Goal: Information Seeking & Learning: Learn about a topic

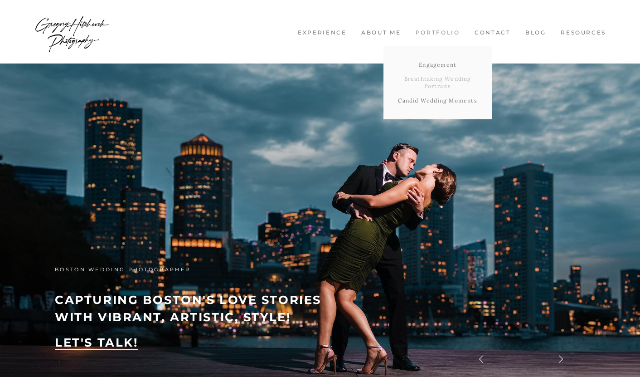
click at [444, 83] on link "Breathtaking Wedding Portraits" at bounding box center [437, 82] width 109 height 21
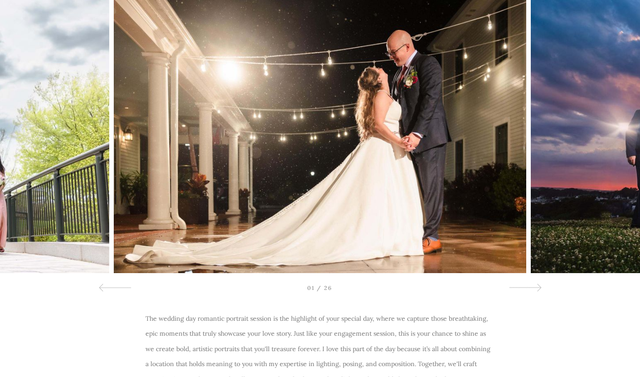
scroll to position [86, 0]
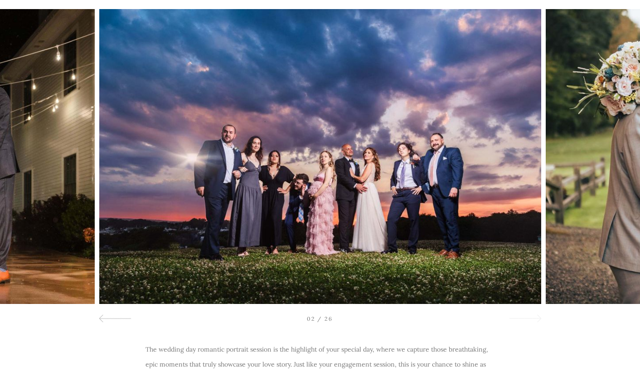
click at [534, 320] on div at bounding box center [524, 318] width 33 height 11
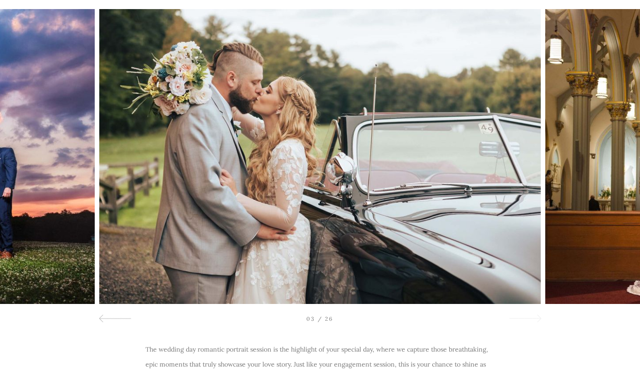
click at [534, 320] on div at bounding box center [524, 318] width 33 height 11
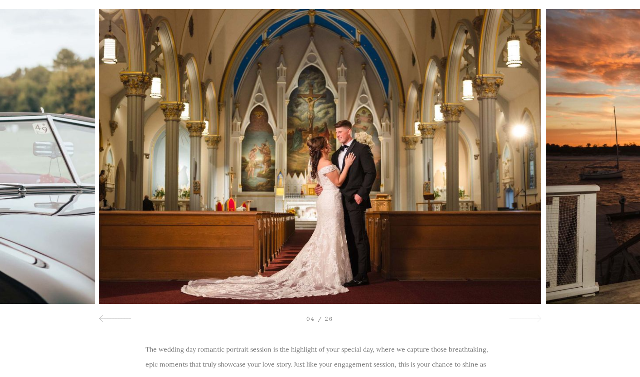
click at [534, 320] on div at bounding box center [524, 318] width 33 height 11
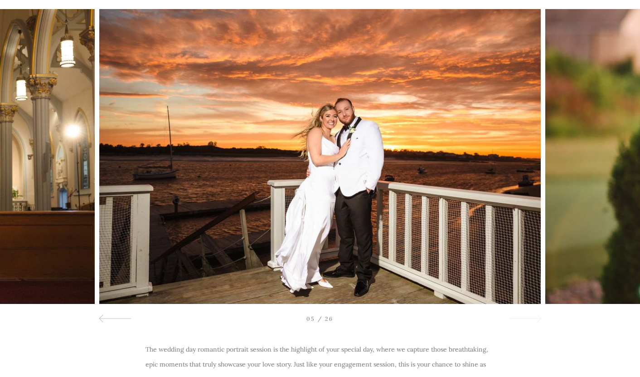
click at [534, 320] on div at bounding box center [524, 318] width 33 height 11
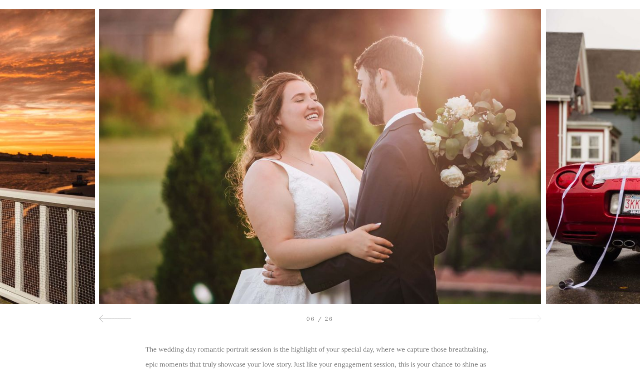
click at [534, 320] on div at bounding box center [524, 318] width 33 height 11
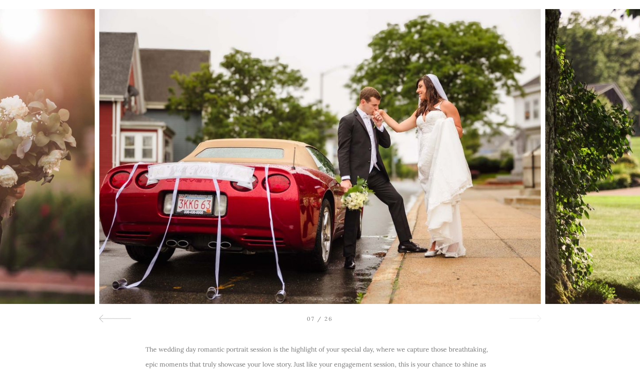
click at [534, 320] on div at bounding box center [524, 318] width 33 height 11
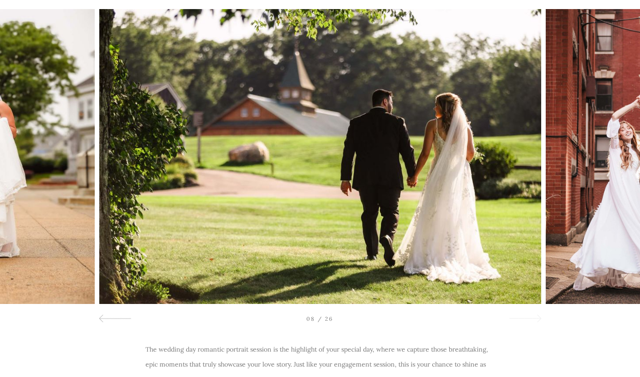
click at [534, 320] on div at bounding box center [524, 318] width 33 height 11
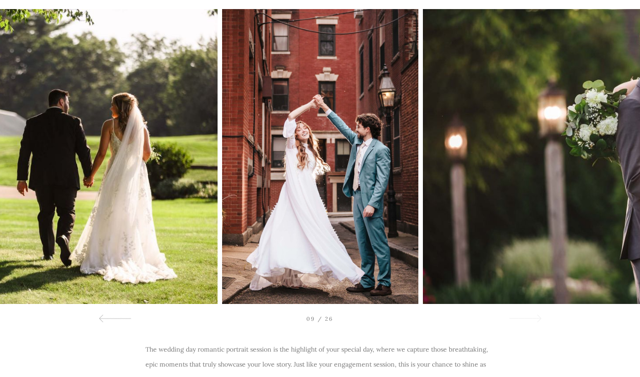
click at [534, 320] on div at bounding box center [524, 318] width 33 height 11
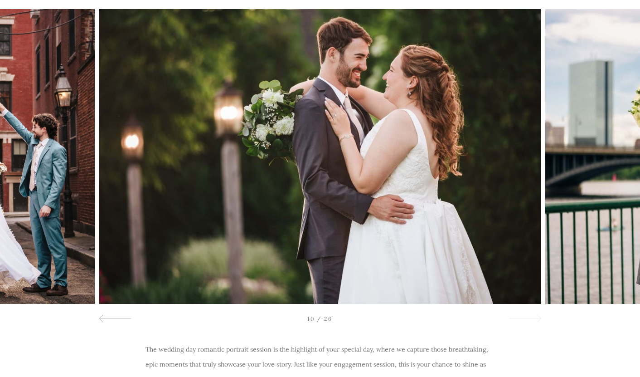
click at [534, 320] on div at bounding box center [524, 318] width 33 height 11
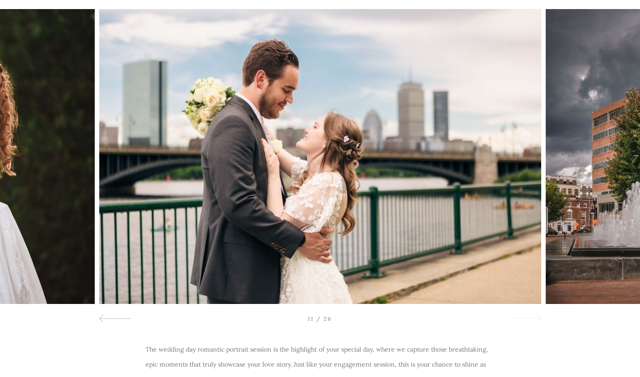
click at [534, 320] on div at bounding box center [524, 318] width 33 height 11
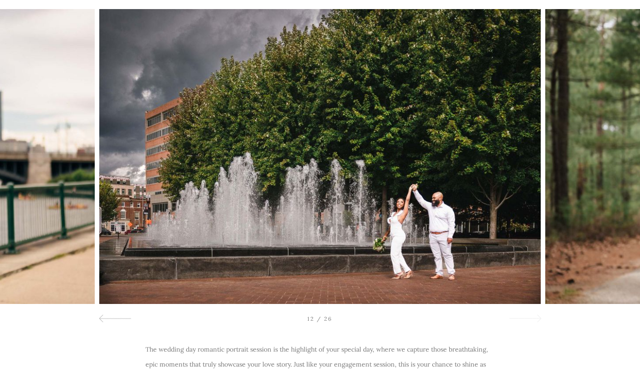
click at [534, 320] on div at bounding box center [524, 318] width 33 height 11
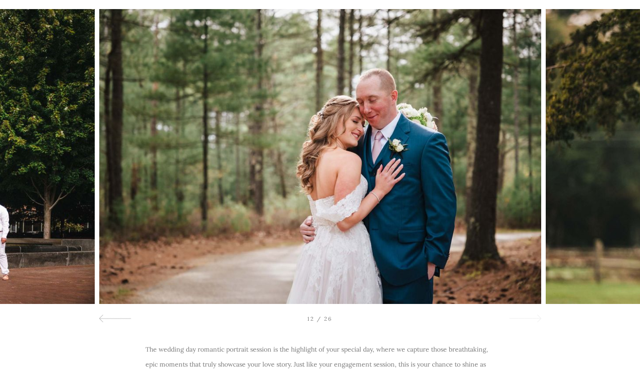
click at [534, 320] on div at bounding box center [524, 318] width 33 height 11
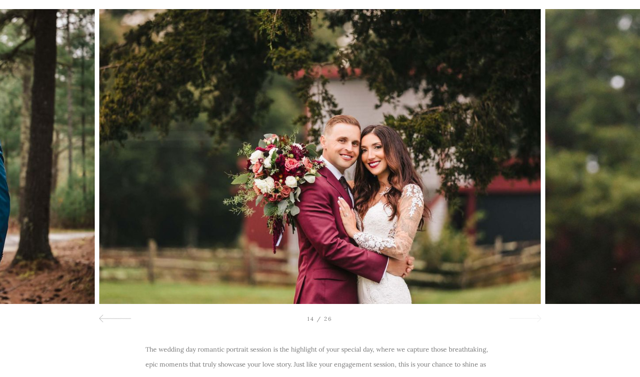
click at [534, 320] on div at bounding box center [524, 318] width 33 height 11
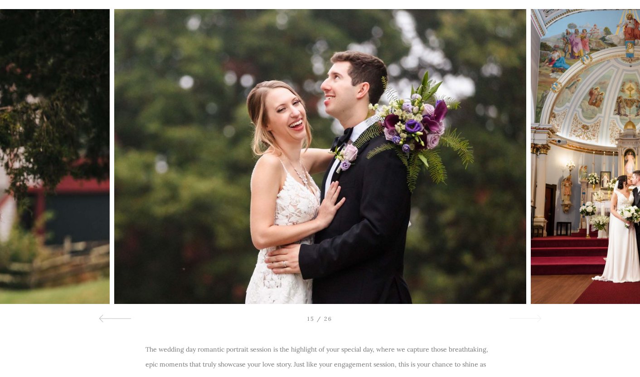
click at [534, 320] on div at bounding box center [524, 318] width 33 height 11
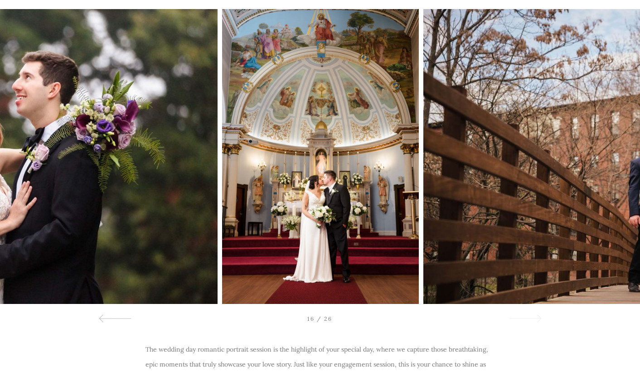
click at [534, 320] on div at bounding box center [524, 318] width 33 height 11
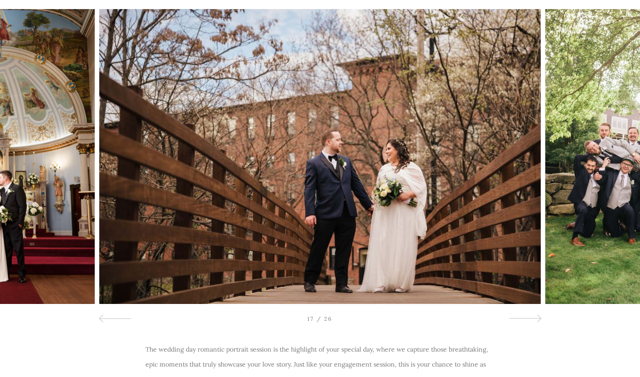
scroll to position [0, 0]
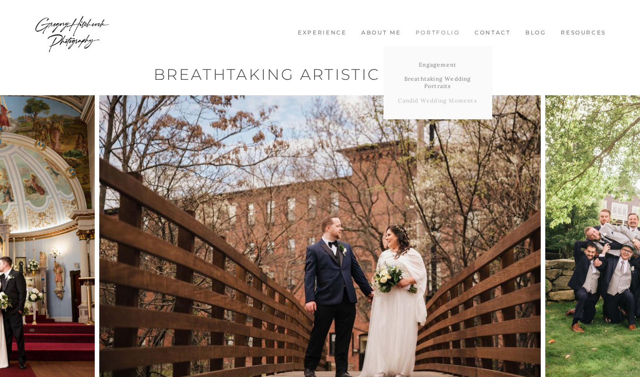
click at [443, 102] on link "Candid Wedding Moments" at bounding box center [437, 100] width 109 height 15
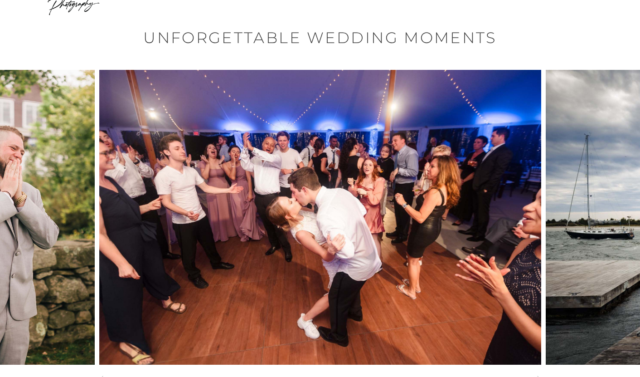
scroll to position [50, 0]
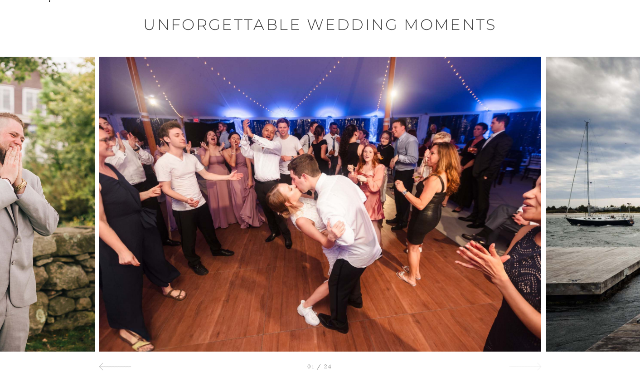
click at [537, 363] on span at bounding box center [537, 366] width 8 height 8
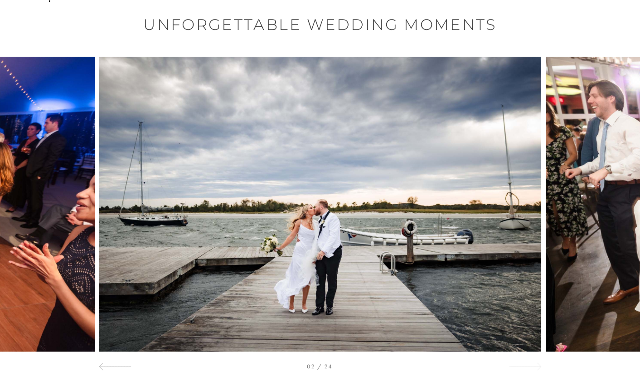
click at [537, 363] on span at bounding box center [537, 366] width 8 height 8
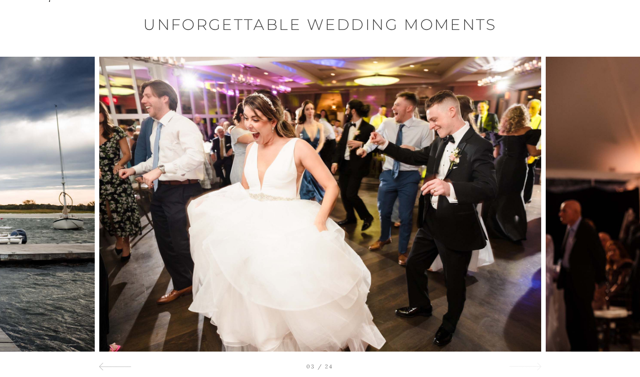
click at [537, 363] on span at bounding box center [537, 366] width 8 height 8
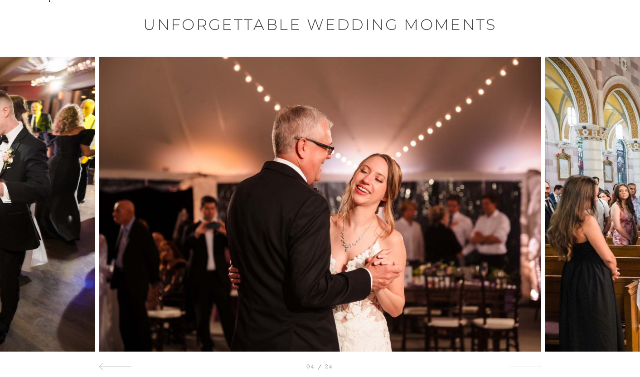
click at [537, 363] on span at bounding box center [537, 366] width 8 height 8
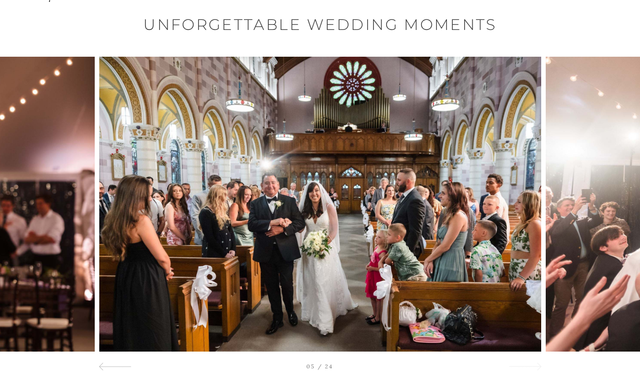
click at [537, 363] on span at bounding box center [537, 366] width 8 height 8
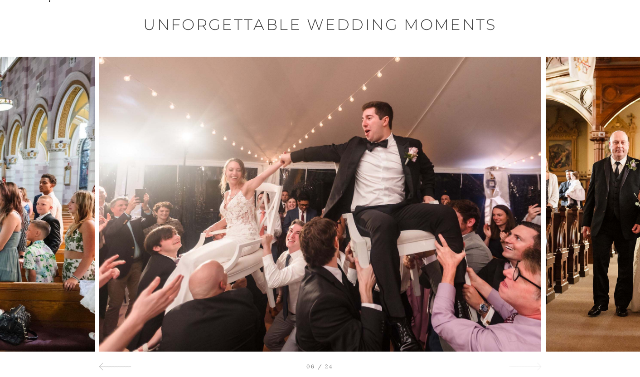
click at [537, 363] on span at bounding box center [537, 366] width 8 height 8
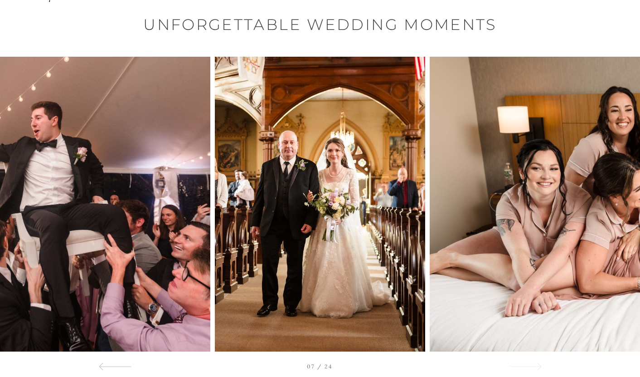
click at [537, 363] on span at bounding box center [537, 366] width 8 height 8
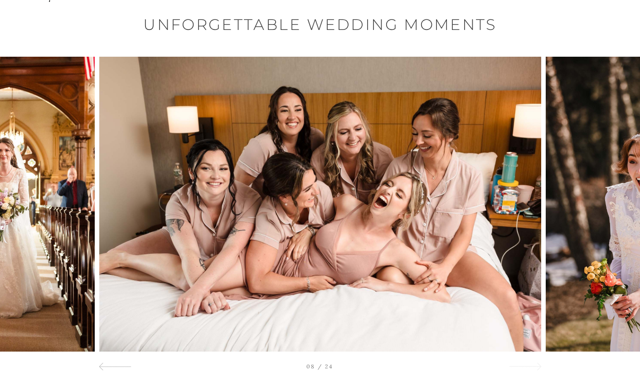
click at [537, 363] on span at bounding box center [537, 366] width 8 height 8
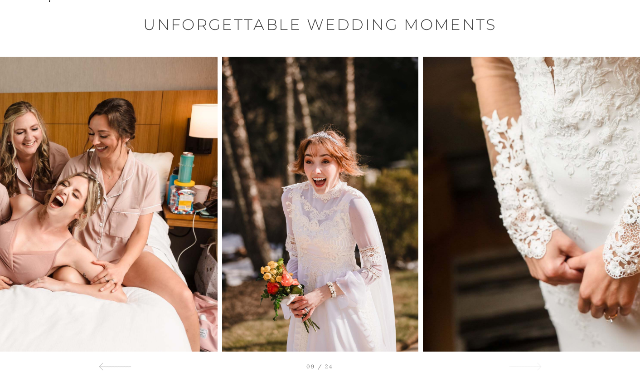
click at [537, 363] on span at bounding box center [537, 366] width 8 height 8
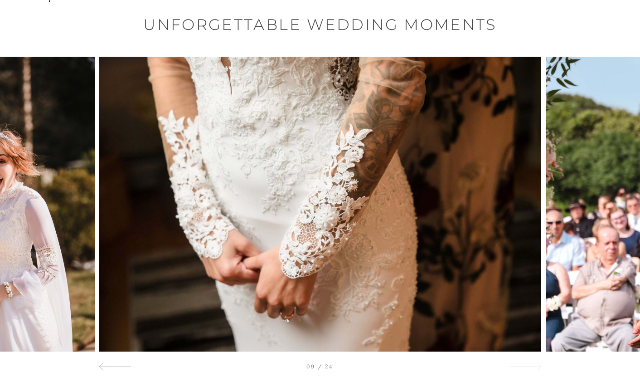
click at [537, 363] on span at bounding box center [537, 366] width 8 height 8
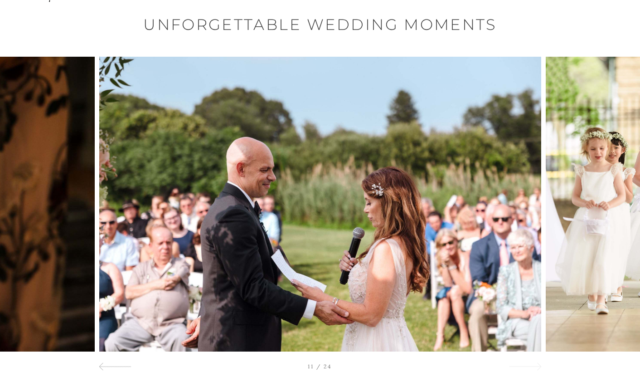
click at [537, 363] on span at bounding box center [537, 366] width 8 height 8
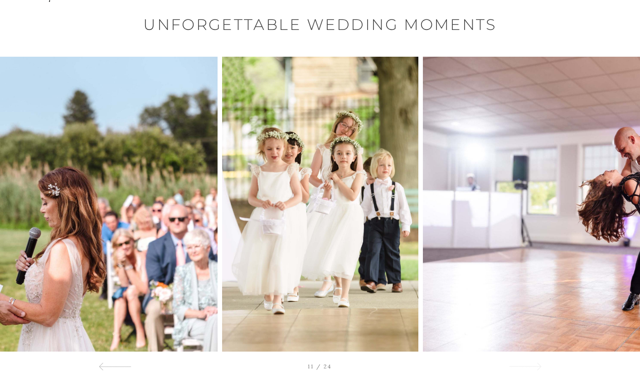
click at [537, 363] on span at bounding box center [537, 366] width 8 height 8
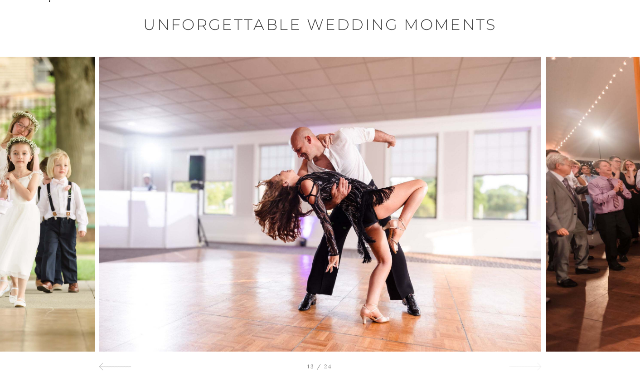
click at [537, 363] on span at bounding box center [537, 366] width 8 height 8
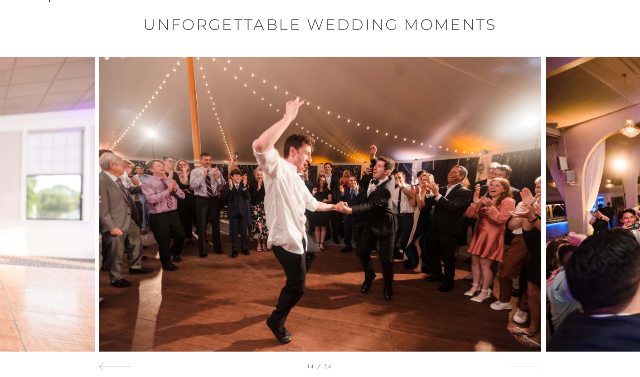
click at [537, 363] on span at bounding box center [537, 366] width 8 height 8
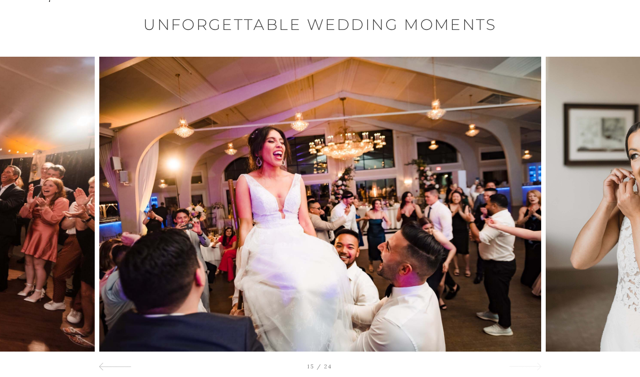
click at [537, 363] on span at bounding box center [537, 366] width 8 height 8
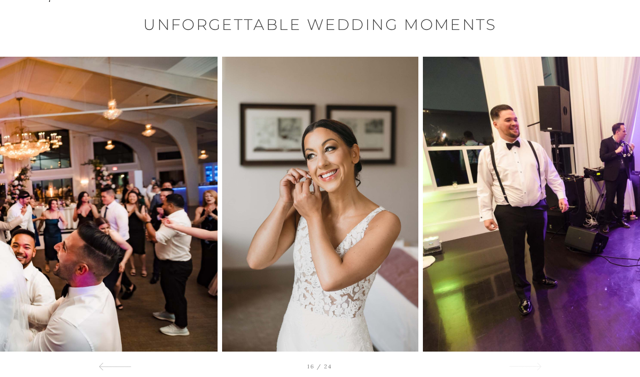
click at [537, 363] on span at bounding box center [537, 366] width 8 height 8
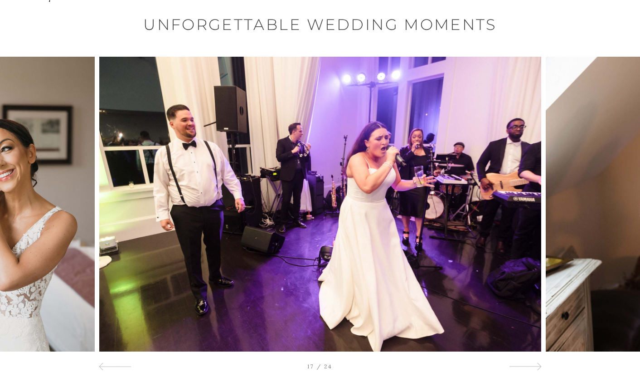
scroll to position [0, 0]
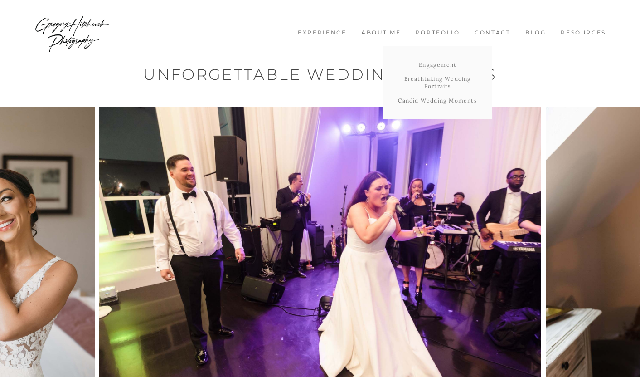
click at [451, 30] on link "Portfolio" at bounding box center [437, 33] width 54 height 8
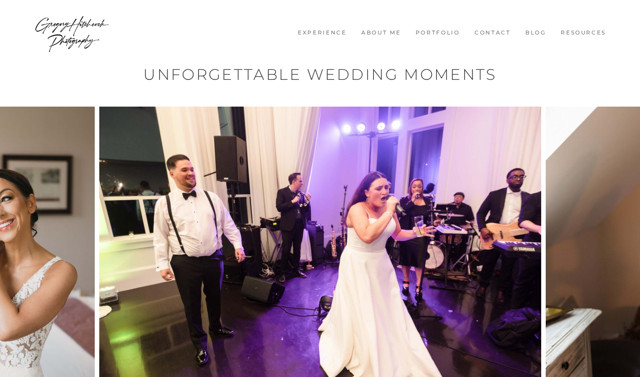
click at [326, 36] on link "Experience" at bounding box center [322, 33] width 59 height 8
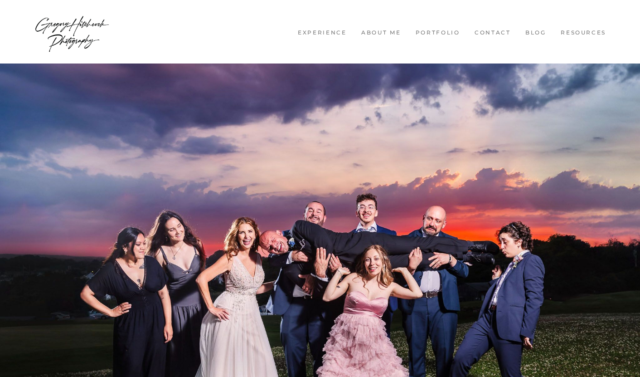
click at [378, 34] on link "About me" at bounding box center [381, 33] width 50 height 8
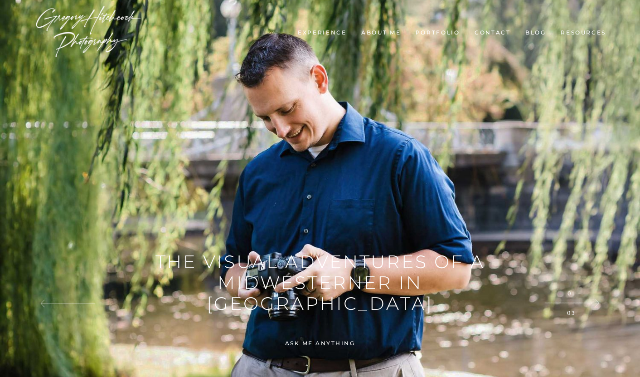
click at [327, 34] on link "Experience" at bounding box center [322, 33] width 59 height 8
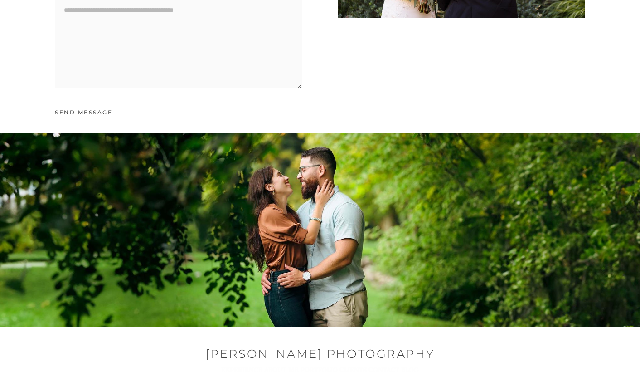
scroll to position [4654, 0]
